Goal: Use online tool/utility: Use online tool/utility

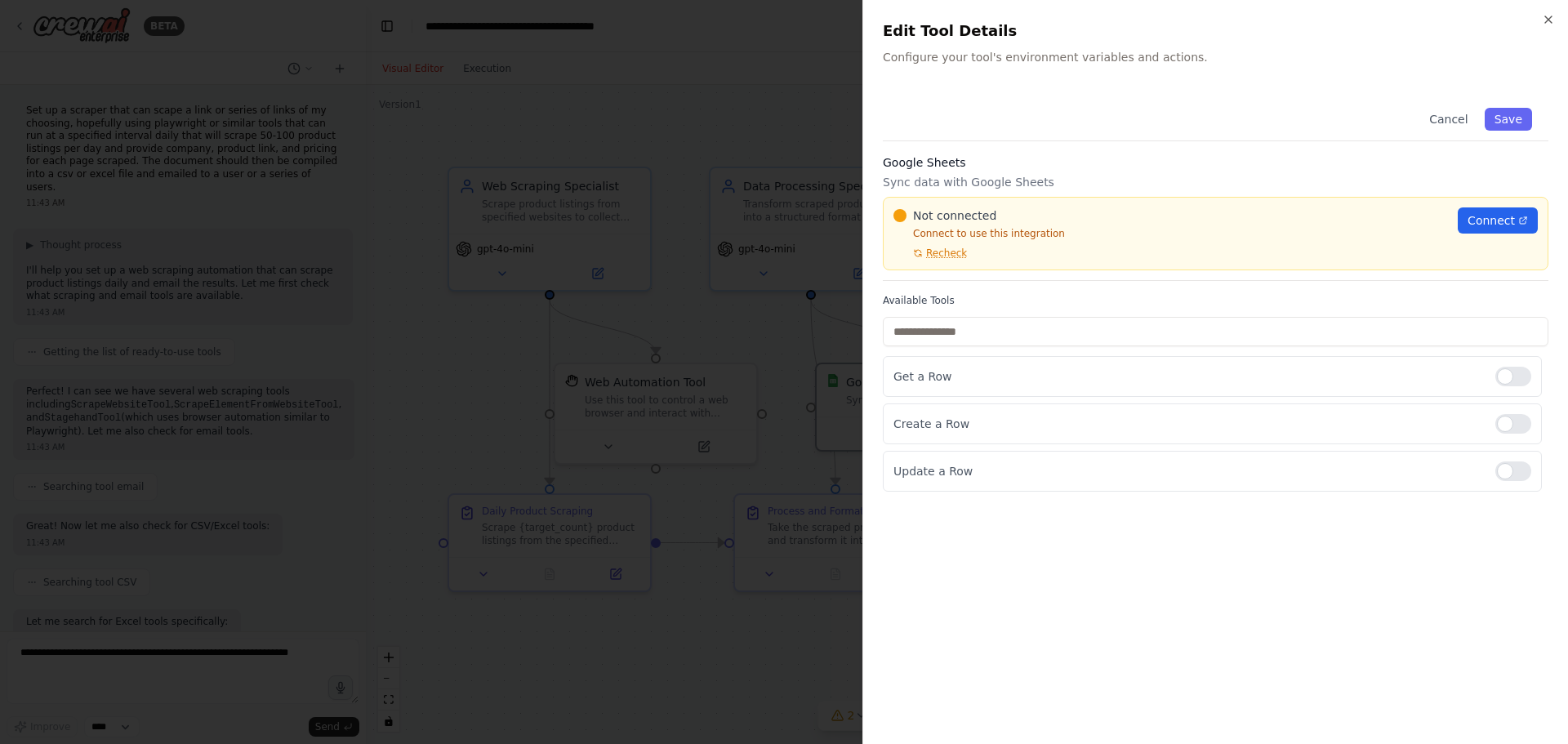
scroll to position [1534, 0]
click at [737, 122] on div at bounding box center [784, 372] width 1568 height 744
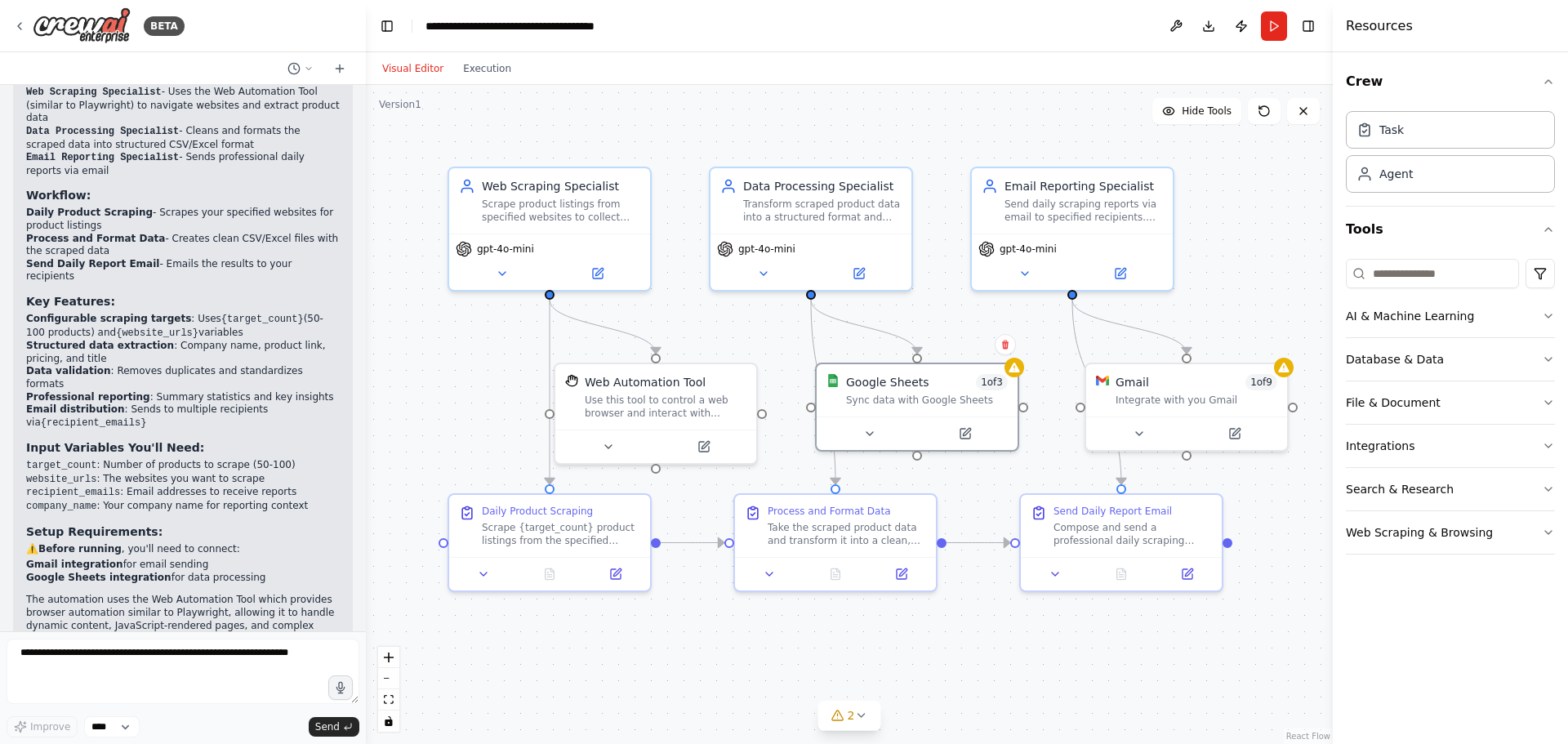
click at [1270, 28] on button "Run" at bounding box center [1274, 26] width 26 height 30
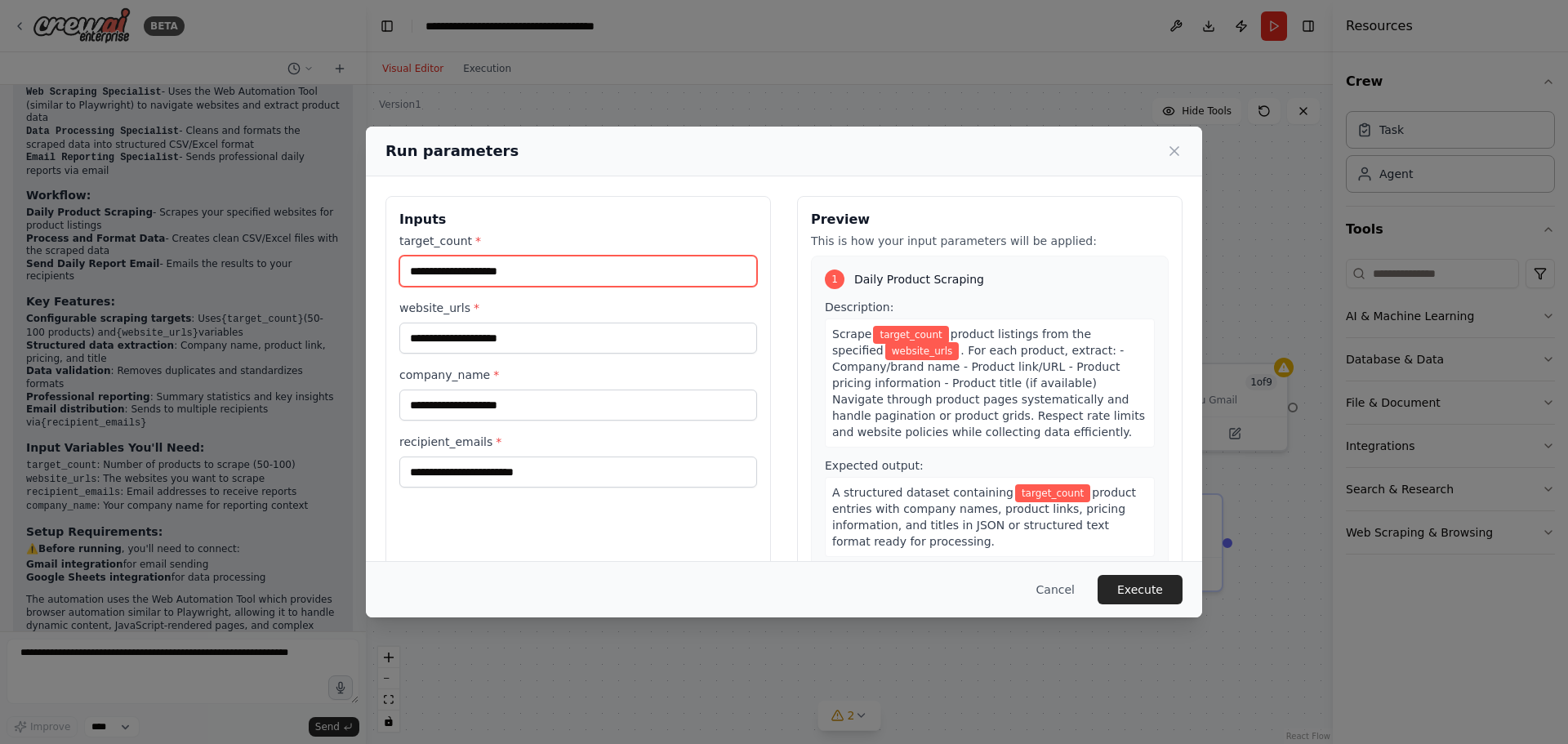
click at [628, 268] on input "target_count *" at bounding box center [578, 271] width 358 height 31
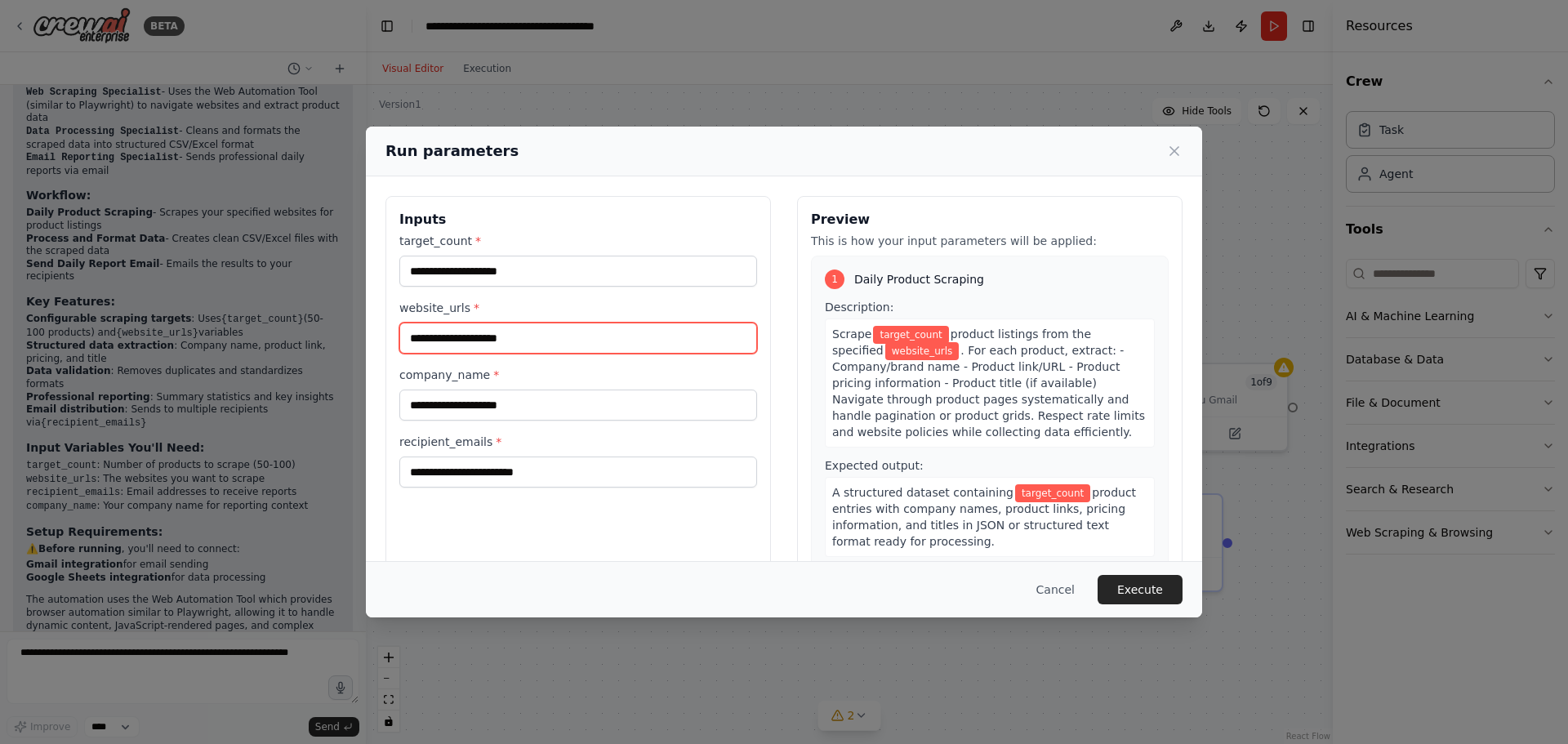
click at [571, 340] on input "website_urls *" at bounding box center [578, 338] width 358 height 31
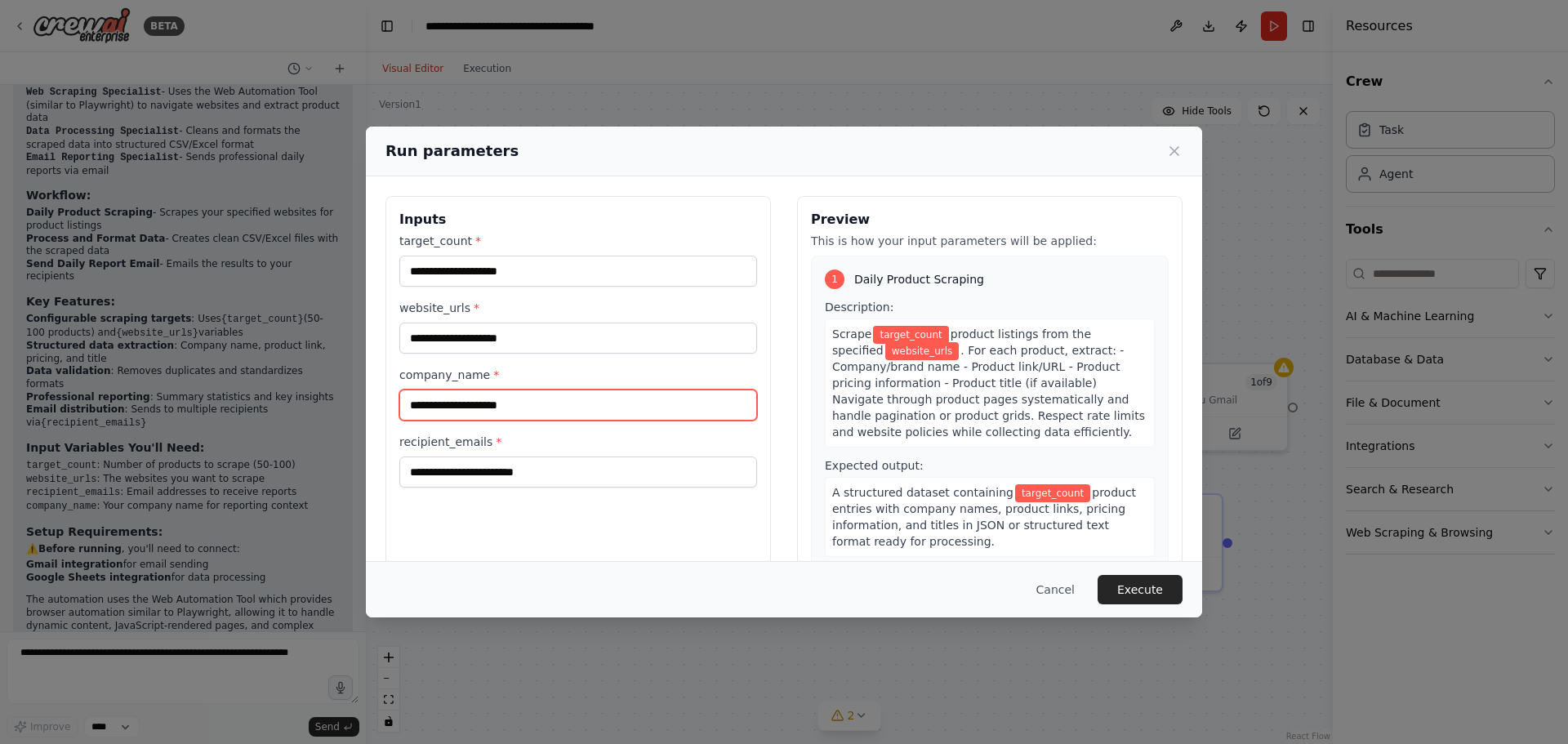
drag, startPoint x: 561, startPoint y: 415, endPoint x: 571, endPoint y: 407, distance: 12.8
click at [561, 415] on input "company_name *" at bounding box center [578, 405] width 358 height 31
click at [639, 491] on div "Inputs target_count * website_urls * company_name * recipient_emails *" at bounding box center [577, 389] width 385 height 387
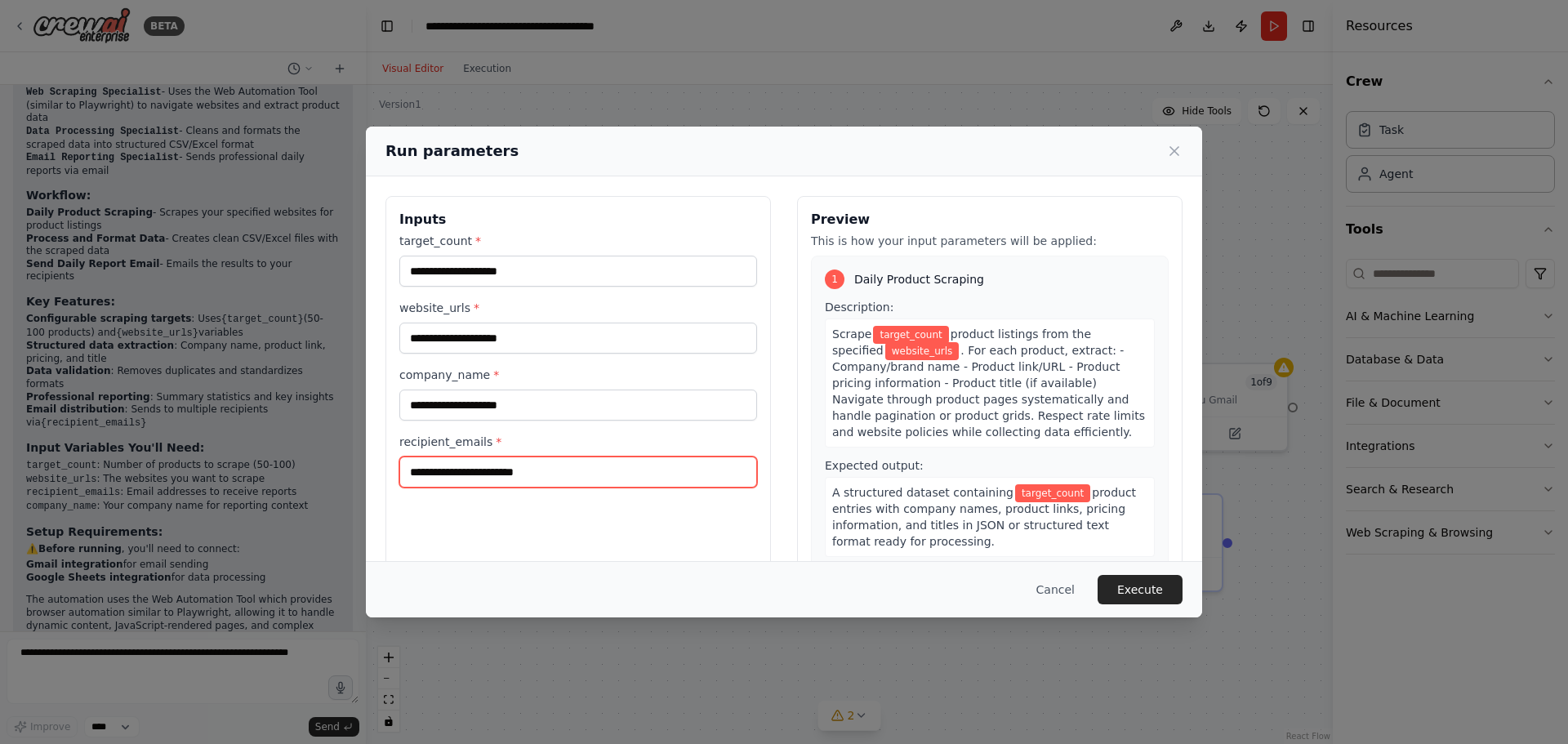
click at [637, 486] on input "recipient_emails *" at bounding box center [578, 472] width 358 height 31
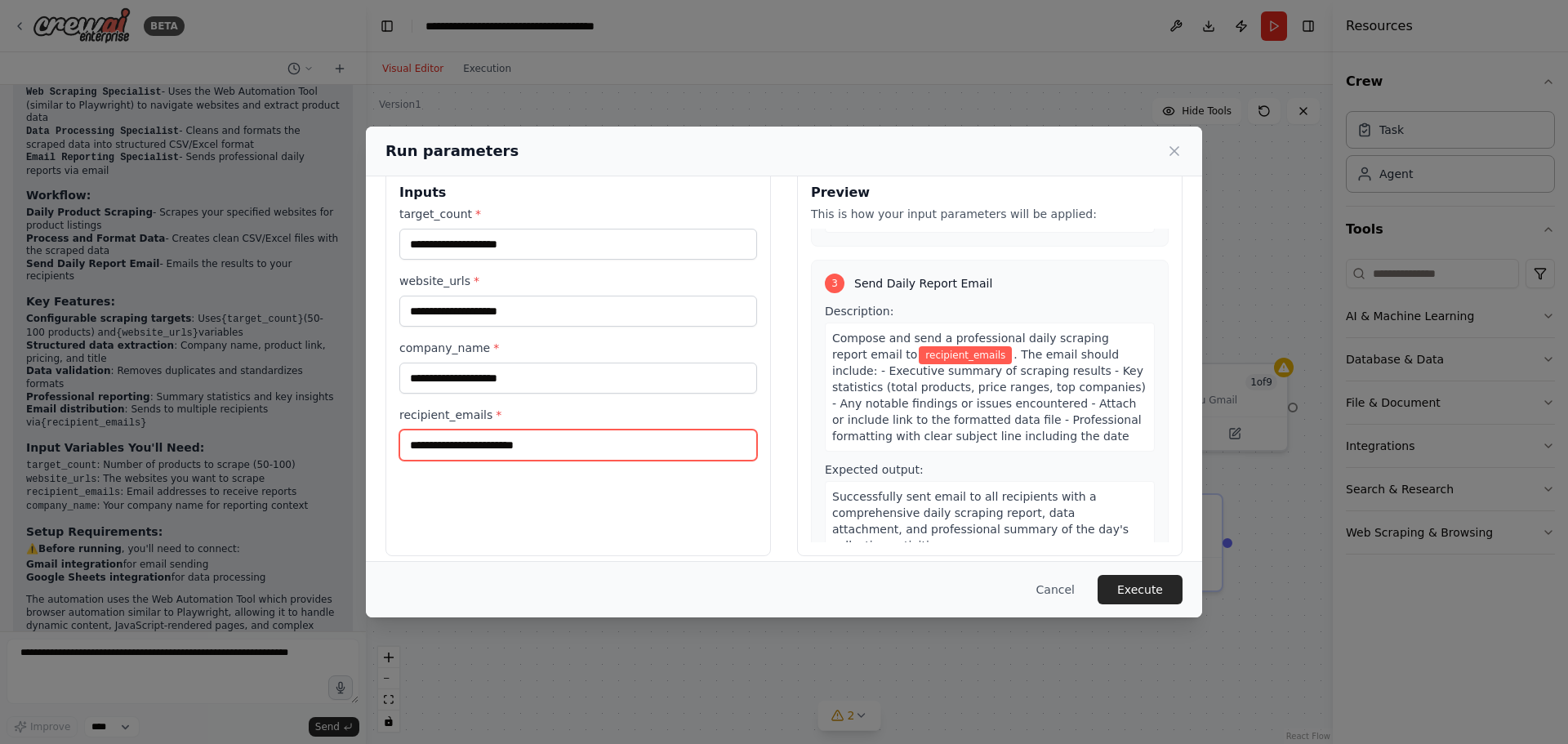
scroll to position [42, 0]
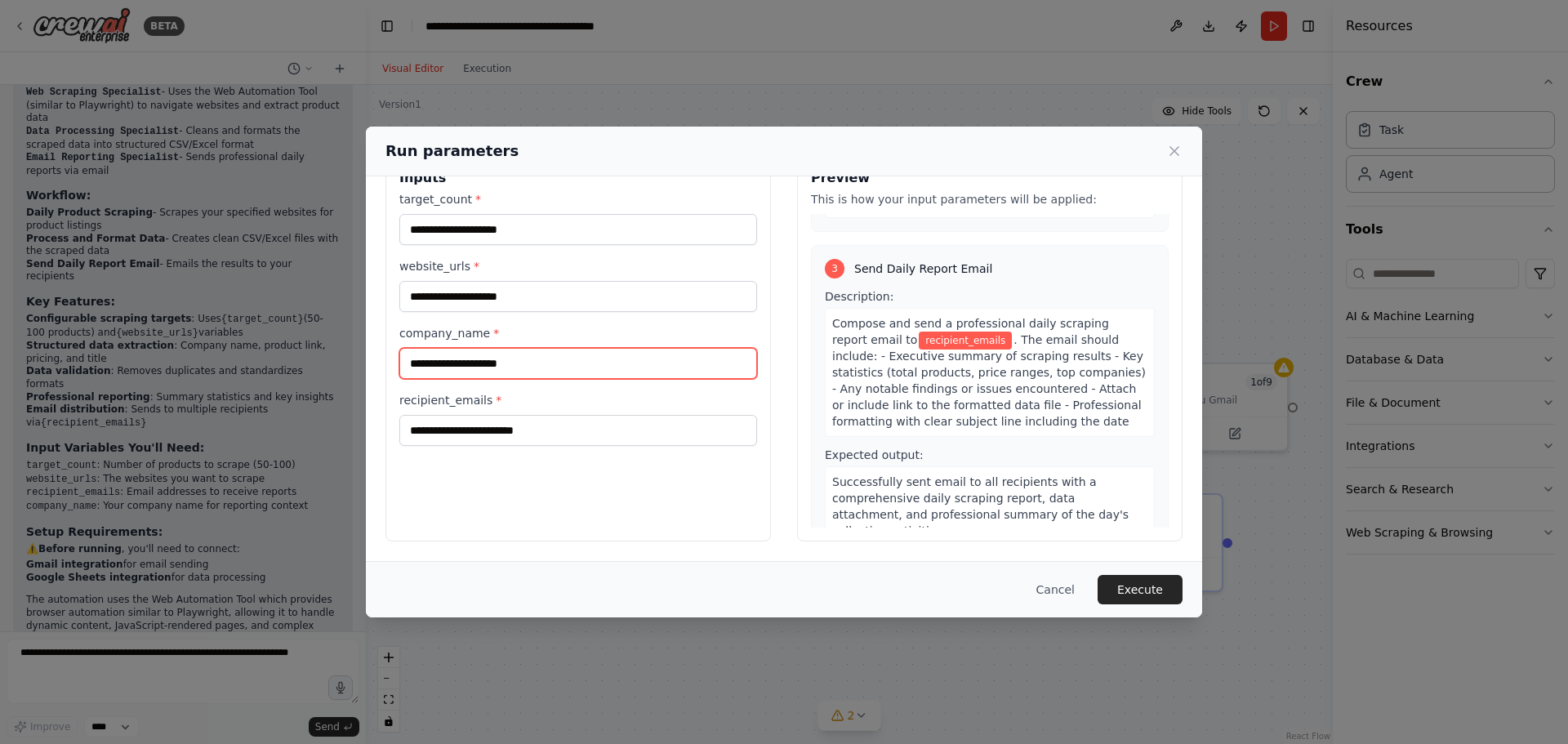
click at [527, 359] on input "company_name *" at bounding box center [578, 363] width 358 height 31
drag, startPoint x: 758, startPoint y: 379, endPoint x: 775, endPoint y: 376, distance: 17.3
click at [760, 376] on div "Inputs target_count * website_urls * company_name * recipient_emails *" at bounding box center [577, 348] width 385 height 387
click at [957, 384] on span ". The email should include: - Executive summary of scraping results - Key stati…" at bounding box center [989, 380] width 314 height 94
click at [982, 482] on span "Successfully sent email to all recipients with a comprehensive daily scraping r…" at bounding box center [980, 506] width 297 height 62
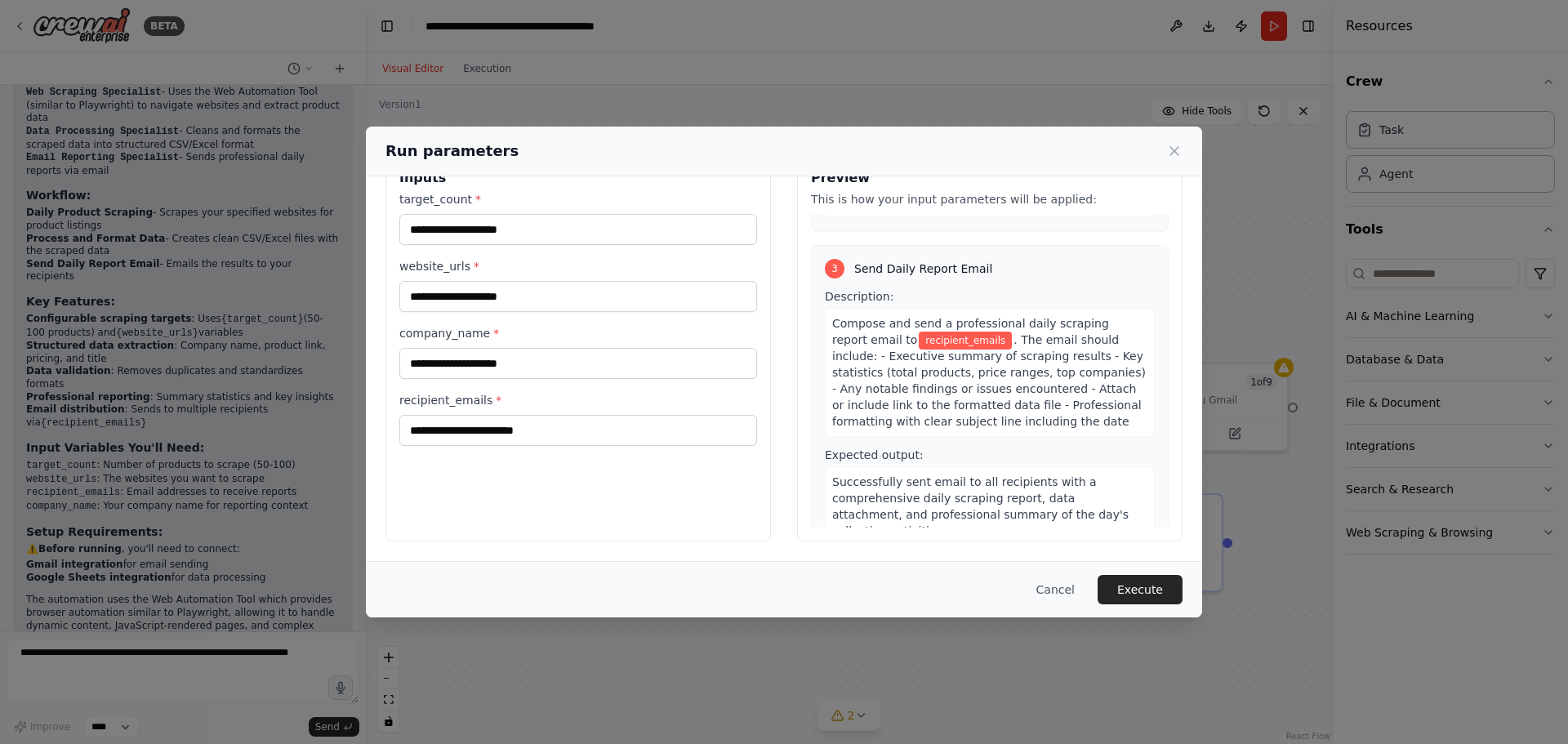
click at [1090, 349] on span ". The email should include: - Executive summary of scraping results - Key stati…" at bounding box center [989, 380] width 314 height 94
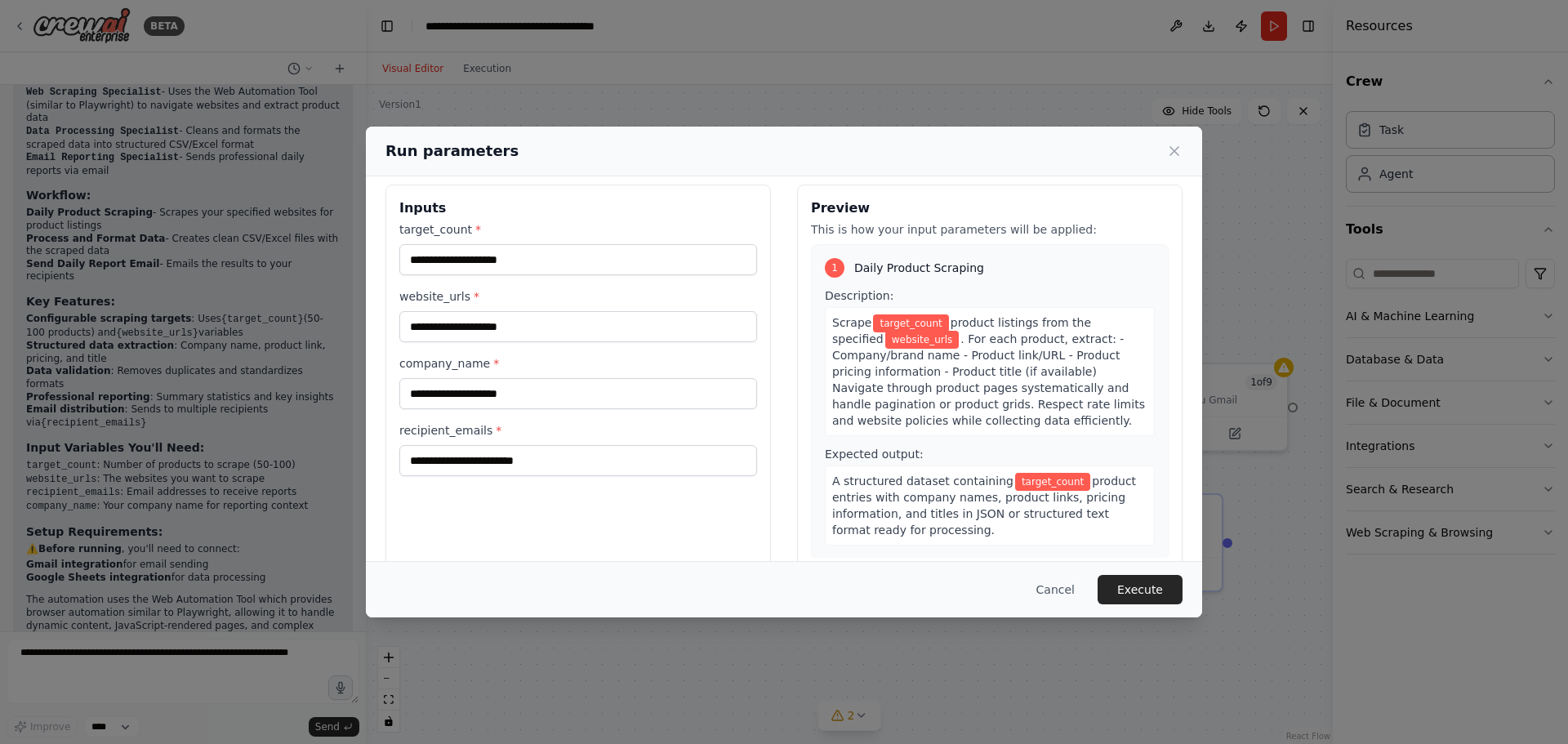
scroll to position [0, 0]
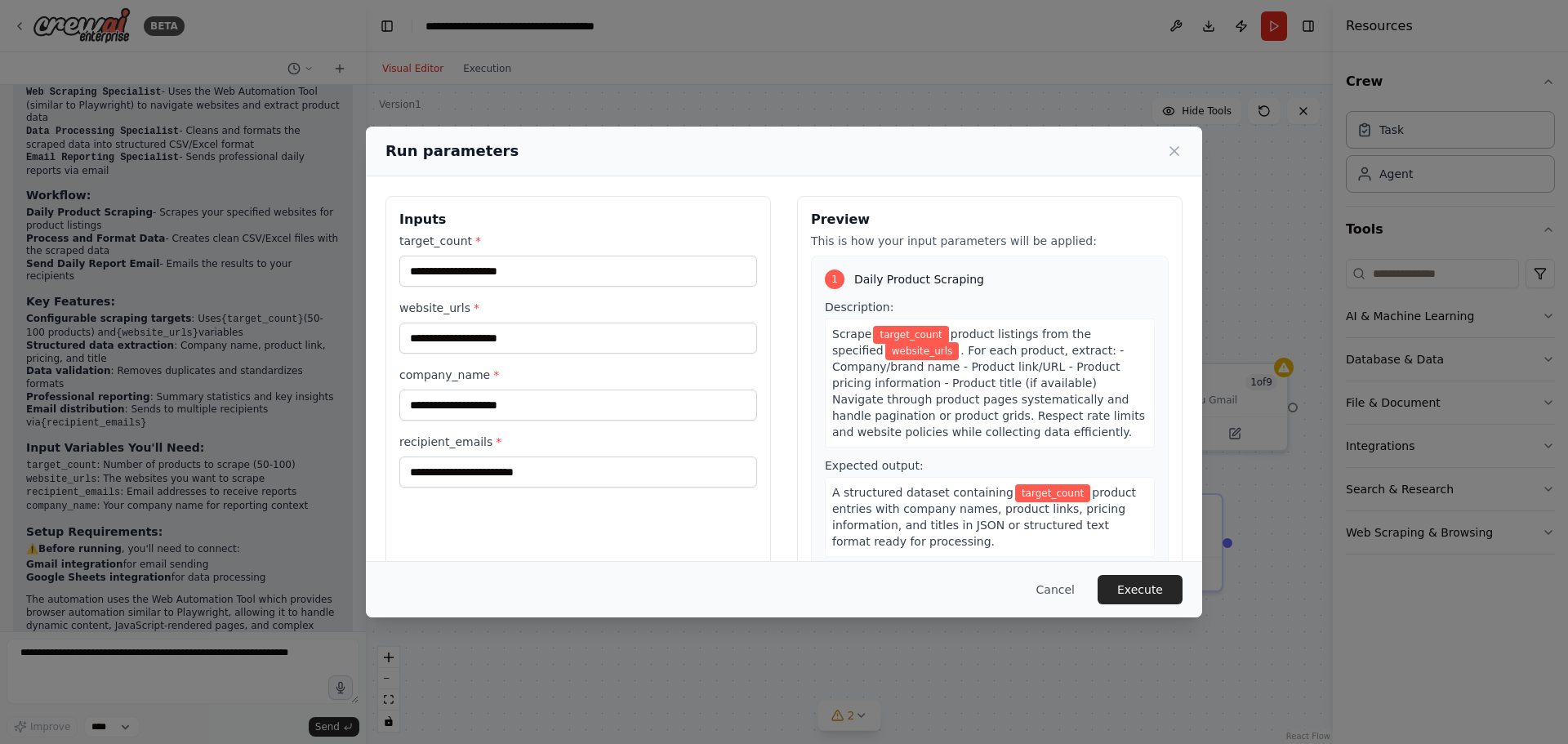
click at [194, 665] on div "Run parameters Inputs target_count * website_urls * company_name * recipient_em…" at bounding box center [784, 372] width 1568 height 744
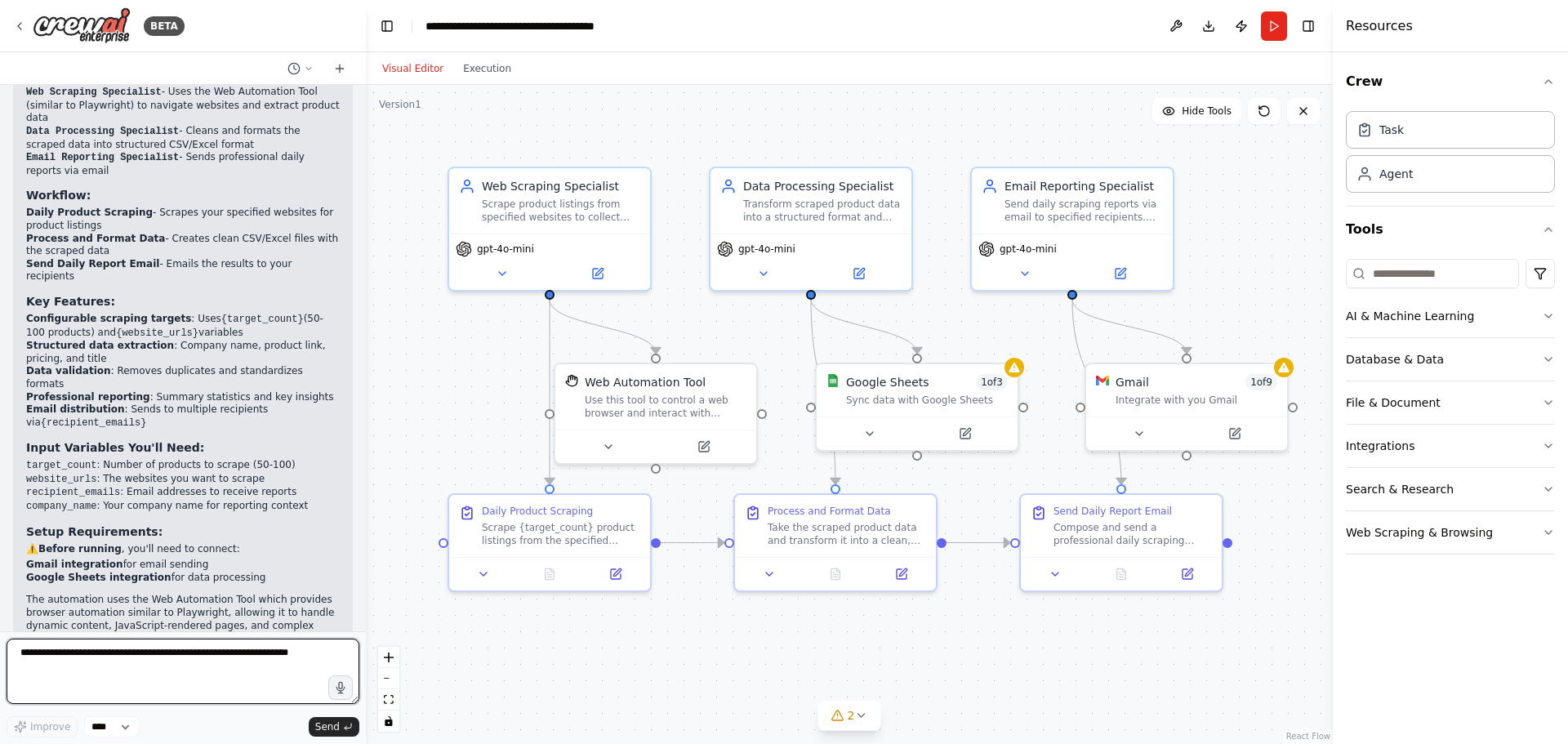
click at [247, 656] on textarea at bounding box center [183, 671] width 353 height 65
type textarea "**********"
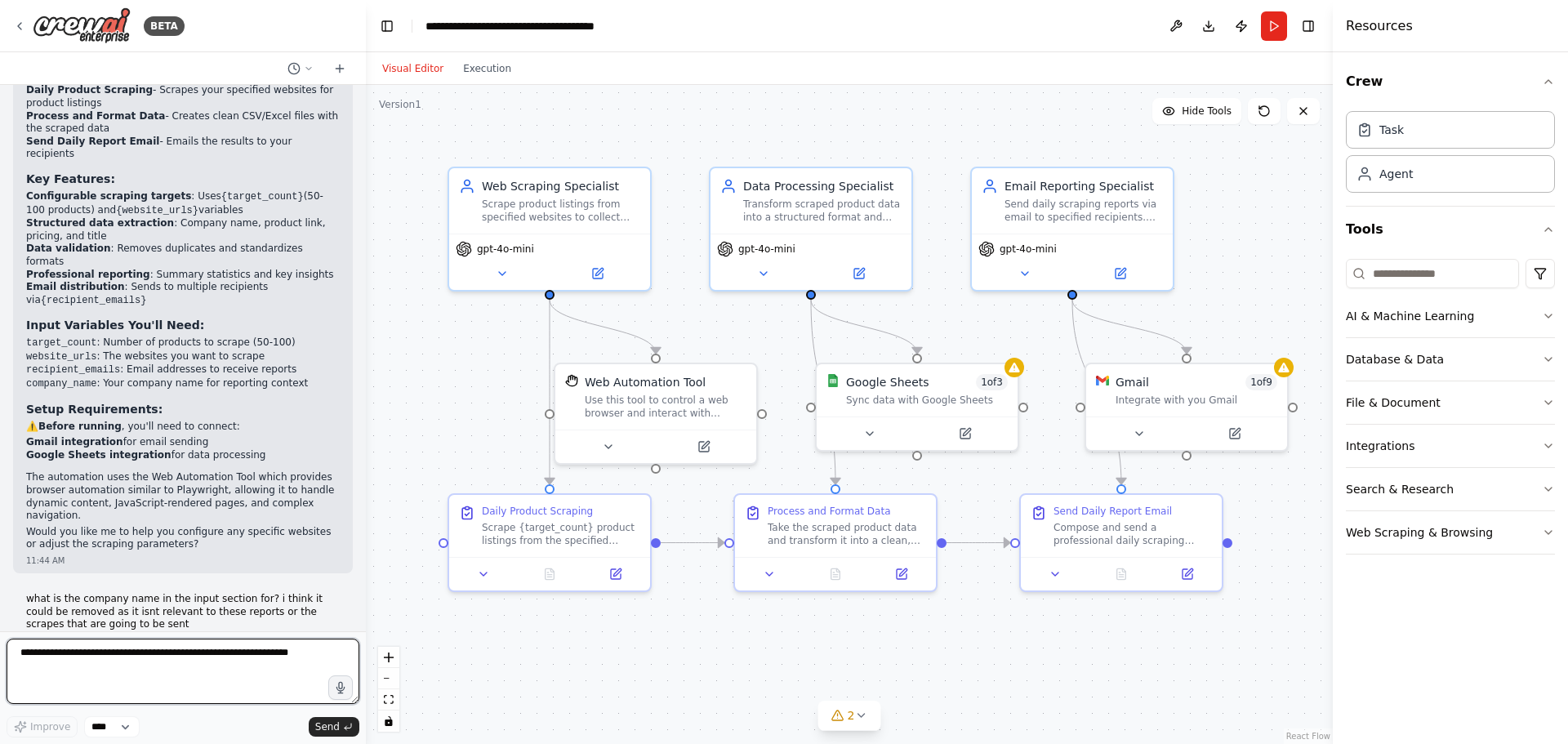
scroll to position [2105, 0]
